Goal: Task Accomplishment & Management: Use online tool/utility

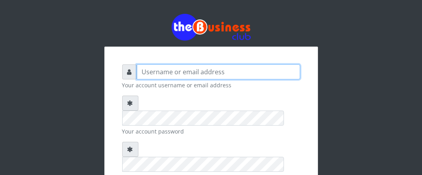
click at [145, 73] on input "text" at bounding box center [218, 71] width 163 height 15
type input "Boboyen"
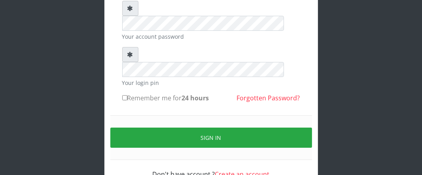
scroll to position [96, 0]
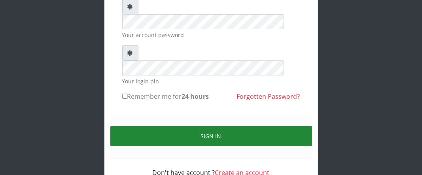
click at [168, 126] on button "Sign in" at bounding box center [211, 136] width 202 height 20
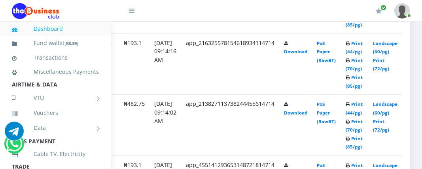
scroll to position [560, 99]
click at [348, 136] on link "Print (85/pg)" at bounding box center [353, 143] width 17 height 15
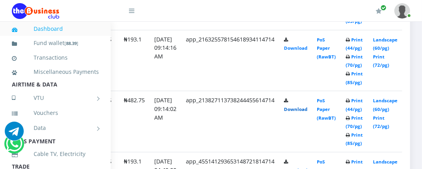
scroll to position [592, 94]
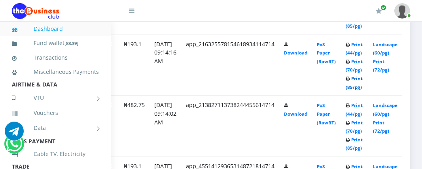
click at [359, 88] on link "Print (85/pg)" at bounding box center [353, 82] width 17 height 15
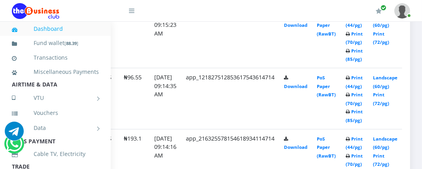
scroll to position [513, 94]
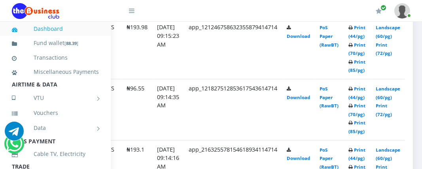
scroll to position [489, 84]
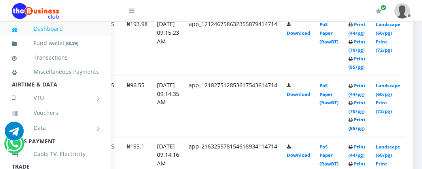
click at [365, 123] on link "Print (85/pg)" at bounding box center [356, 124] width 17 height 15
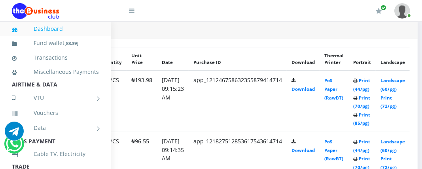
scroll to position [437, 79]
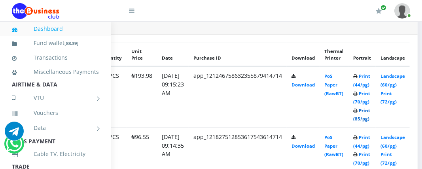
click at [370, 113] on link "Print (85/pg)" at bounding box center [361, 114] width 17 height 15
